Goal: Check status: Check status

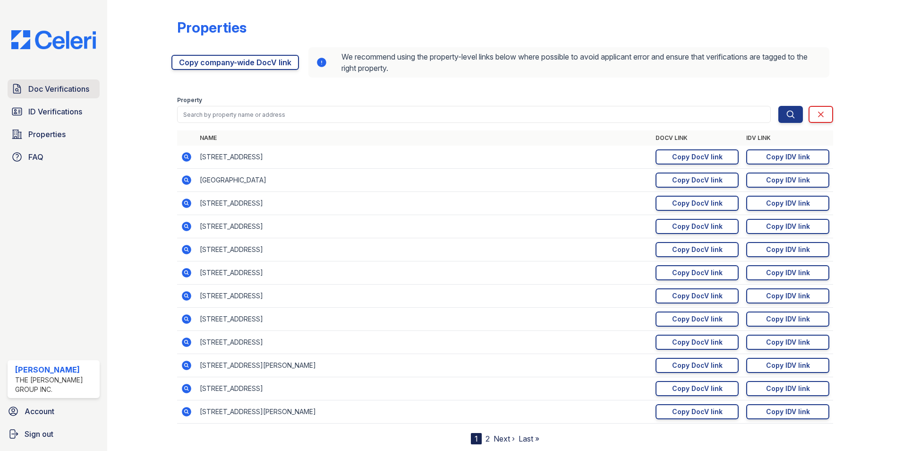
click at [38, 90] on span "Doc Verifications" at bounding box center [58, 88] width 61 height 11
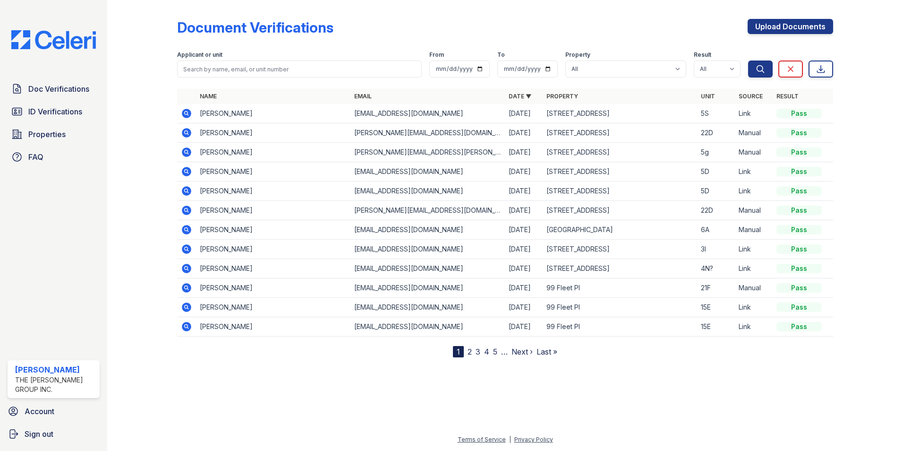
click at [385, 249] on td "[EMAIL_ADDRESS][DOMAIN_NAME]" at bounding box center [428, 249] width 154 height 19
click at [185, 252] on icon at bounding box center [186, 248] width 9 height 9
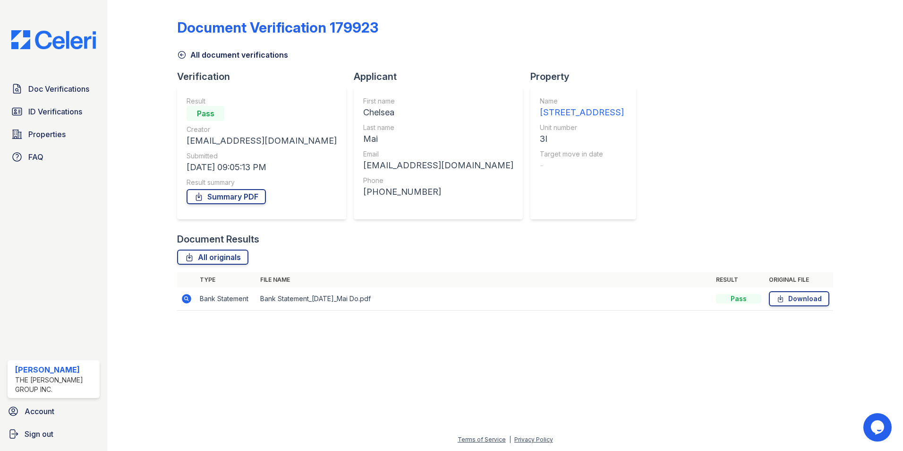
click at [190, 300] on icon at bounding box center [186, 298] width 9 height 9
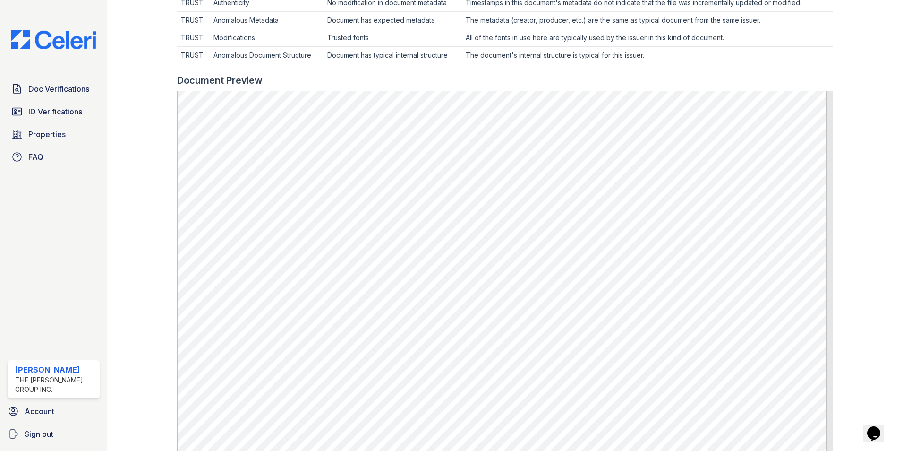
scroll to position [454, 0]
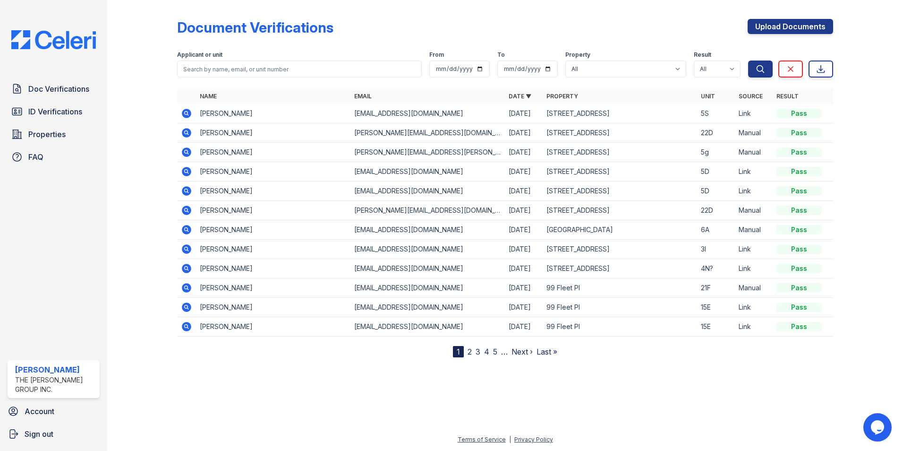
click at [471, 353] on link "2" at bounding box center [470, 351] width 4 height 9
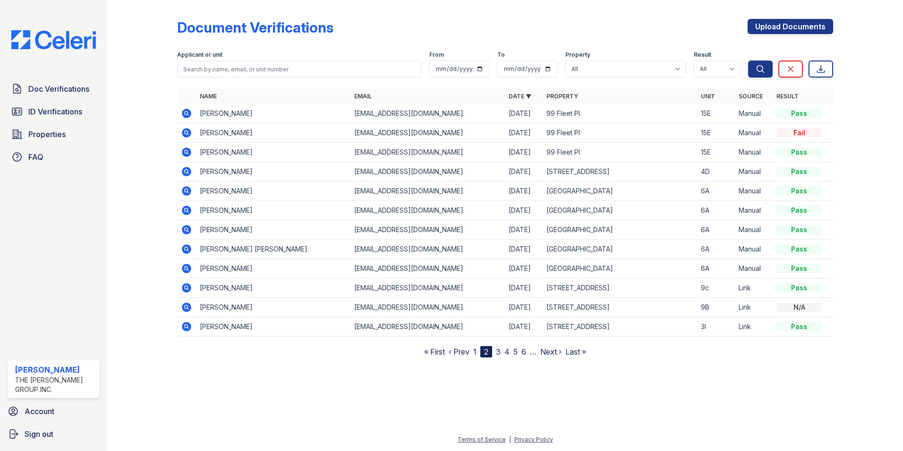
click at [469, 352] on link "‹ Prev" at bounding box center [459, 351] width 21 height 9
click at [474, 351] on link "1" at bounding box center [474, 351] width 3 height 9
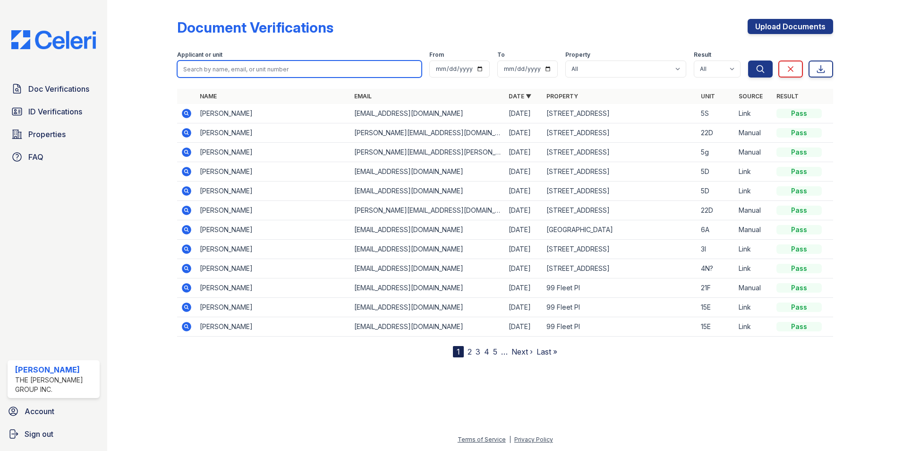
click at [212, 71] on input "search" at bounding box center [299, 68] width 245 height 17
type input "chelsea"
click at [748, 60] on button "Search" at bounding box center [760, 68] width 25 height 17
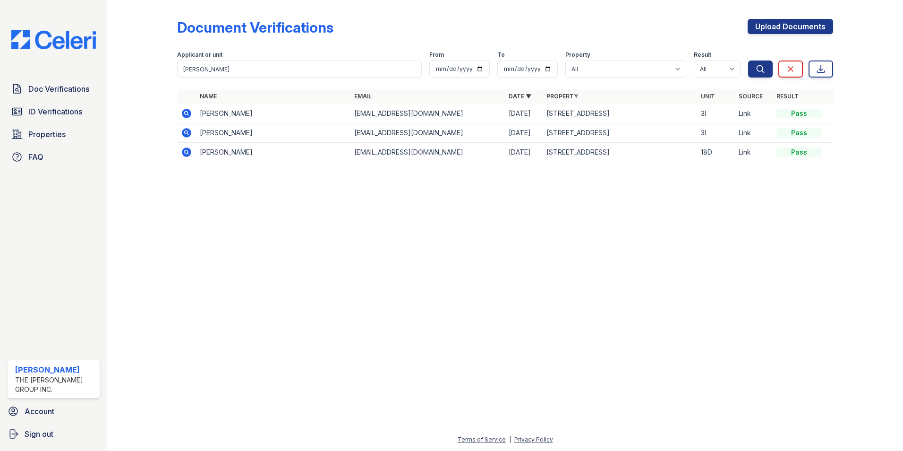
click at [186, 136] on icon at bounding box center [186, 132] width 9 height 9
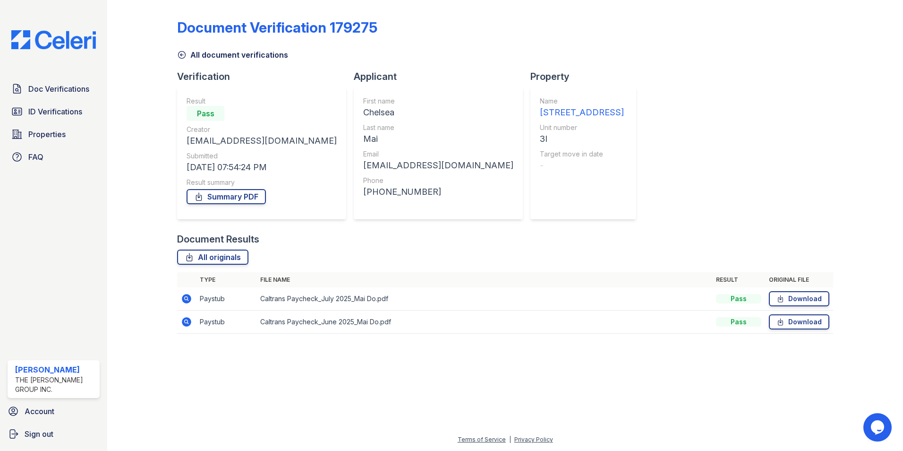
click at [187, 321] on icon at bounding box center [186, 321] width 2 height 2
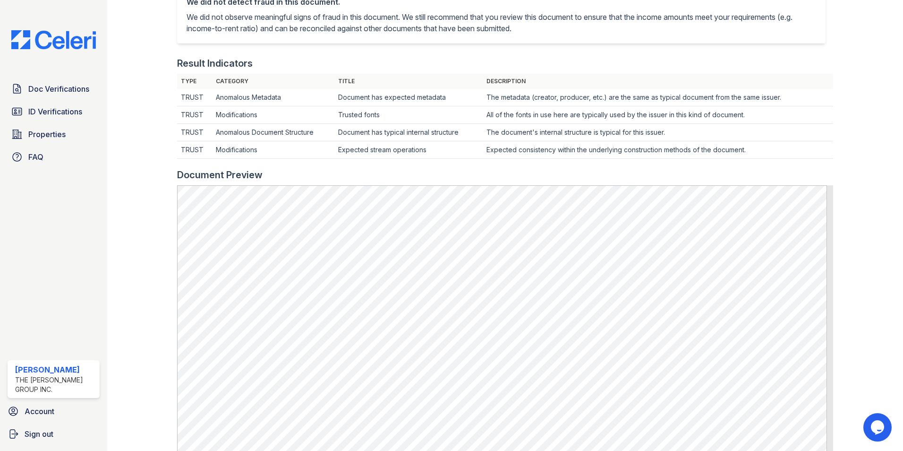
scroll to position [454, 0]
